Goal: Information Seeking & Learning: Compare options

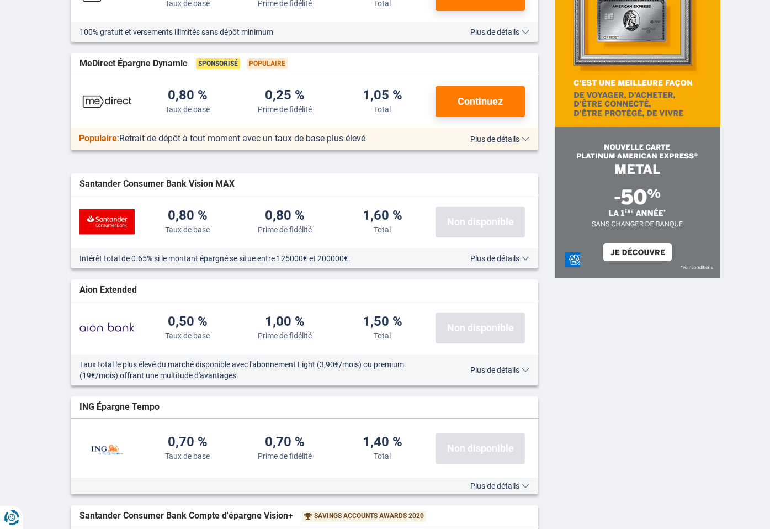
scroll to position [331, 0]
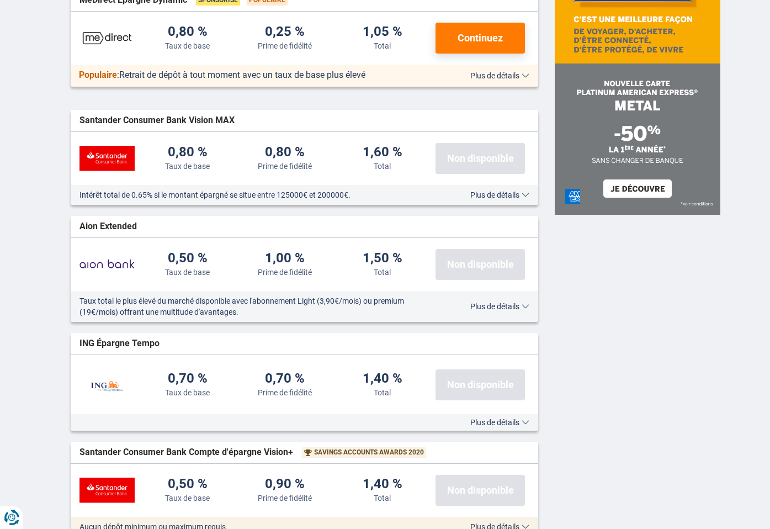
click at [518, 422] on span "Plus de détails" at bounding box center [499, 422] width 59 height 8
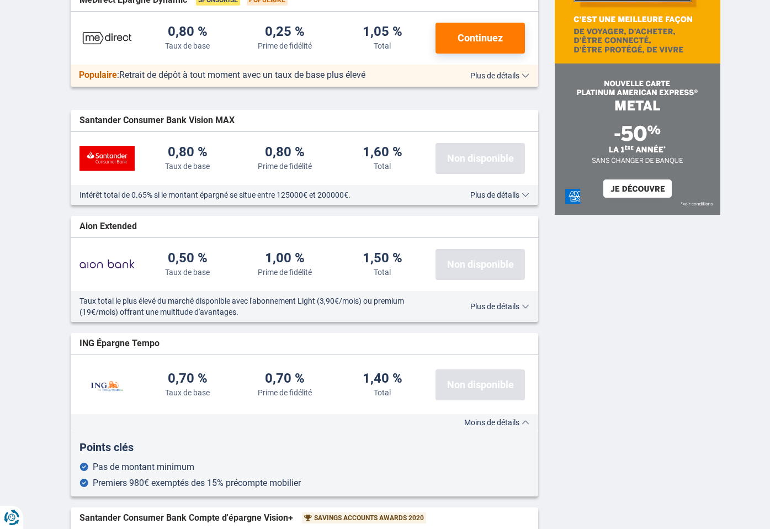
click at [518, 304] on span "Plus de détails" at bounding box center [499, 307] width 59 height 8
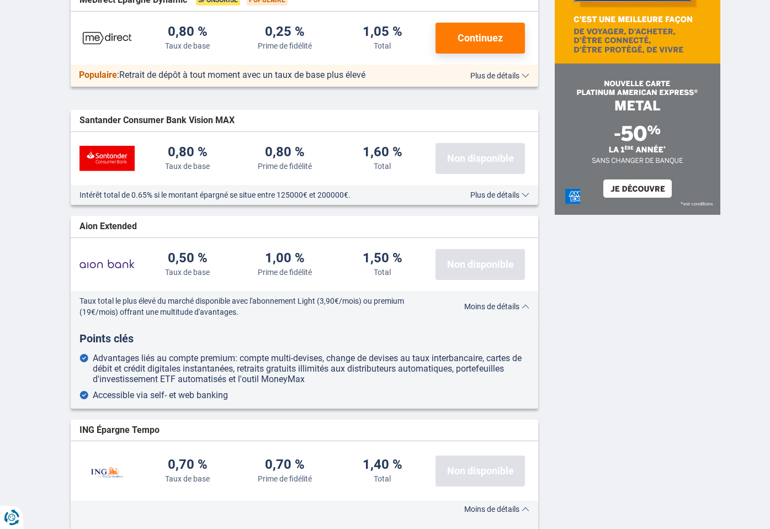
click at [520, 306] on span "Moins de détails" at bounding box center [496, 307] width 65 height 8
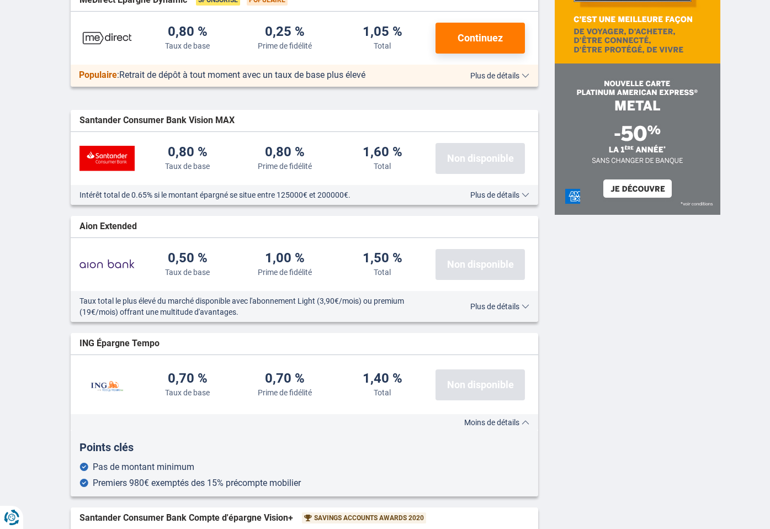
click at [520, 306] on span "Plus de détails" at bounding box center [499, 307] width 59 height 8
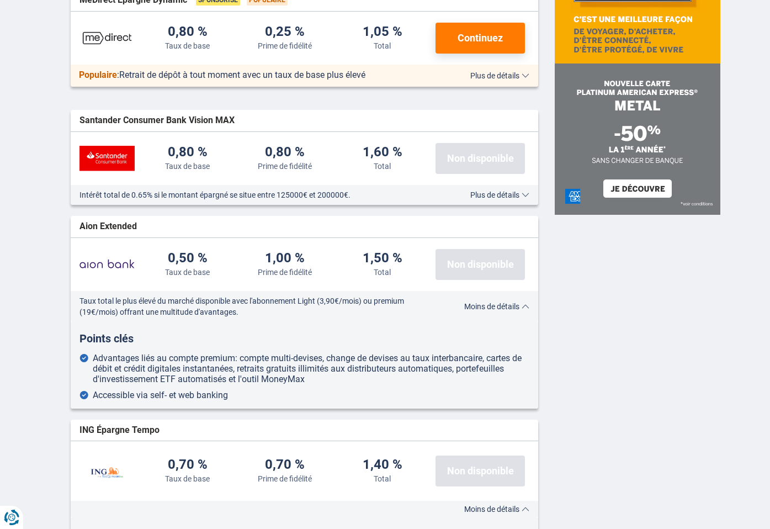
click at [520, 306] on span "Moins de détails" at bounding box center [496, 307] width 65 height 8
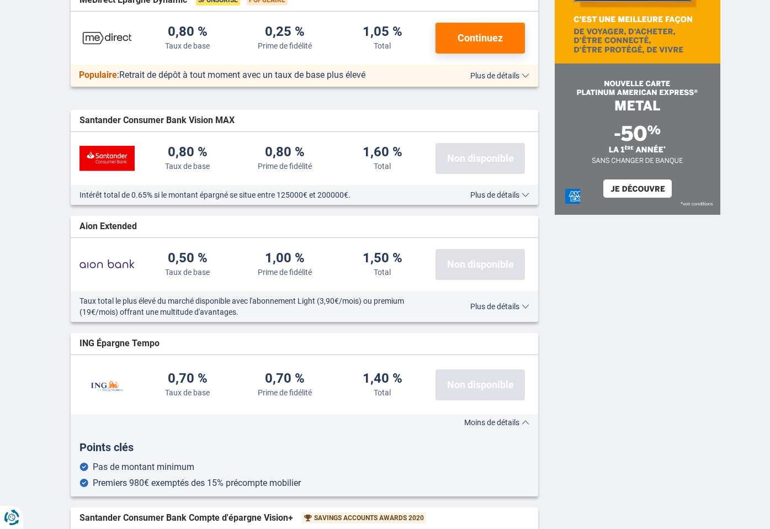
click at [520, 192] on span "Plus de détails" at bounding box center [499, 195] width 59 height 8
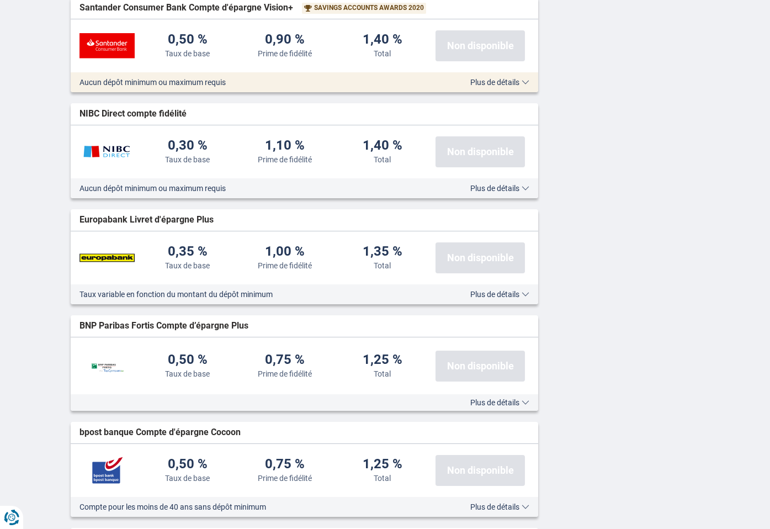
scroll to position [939, 0]
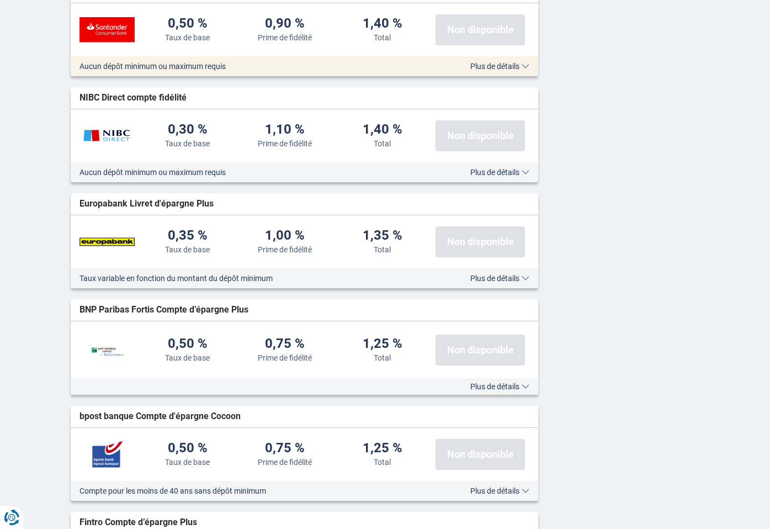
click at [516, 386] on span "Plus de détails" at bounding box center [499, 387] width 59 height 8
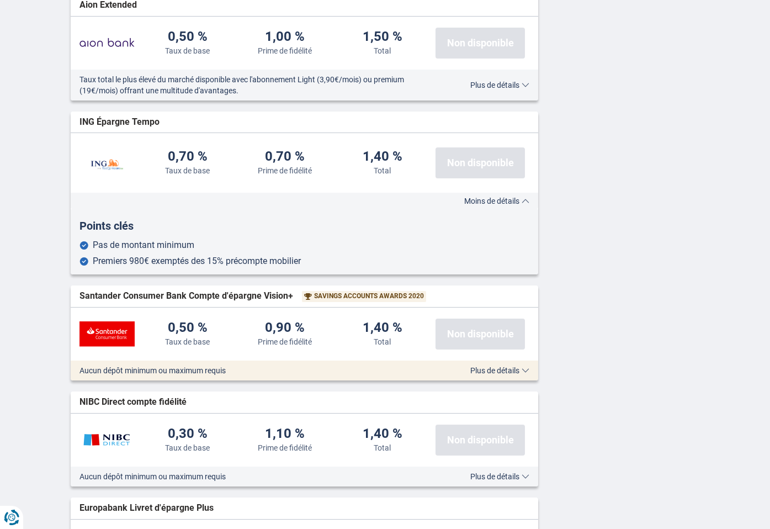
scroll to position [607, 0]
